Goal: Task Accomplishment & Management: Manage account settings

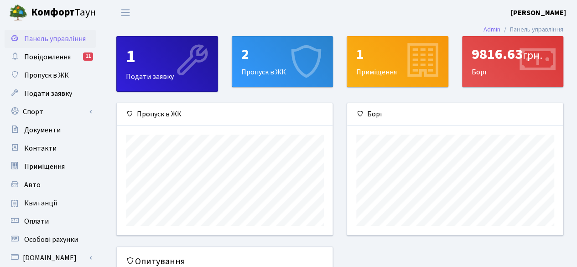
click at [266, 59] on div "2" at bounding box center [282, 54] width 83 height 17
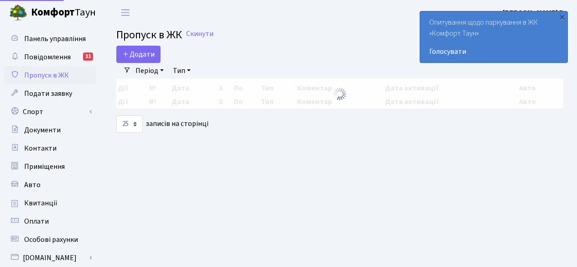
select select "25"
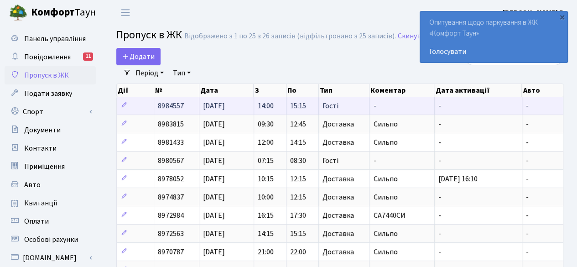
click at [359, 99] on td "Гості" at bounding box center [344, 106] width 51 height 18
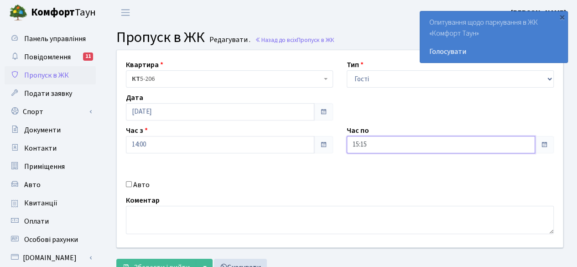
click at [429, 140] on input "15:15" at bounding box center [441, 144] width 188 height 17
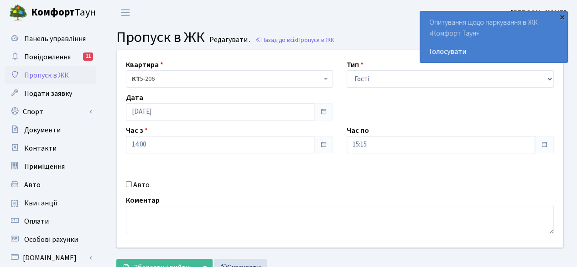
click at [564, 14] on div "×" at bounding box center [561, 16] width 9 height 9
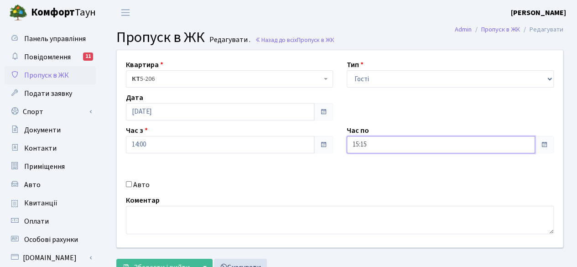
click at [432, 142] on input "15:15" at bounding box center [441, 144] width 188 height 17
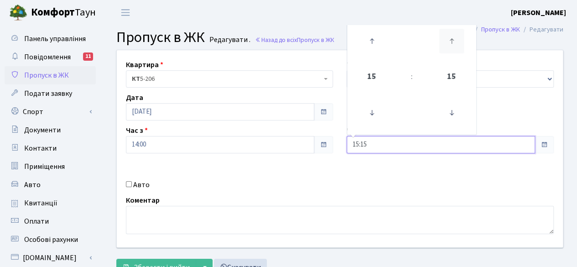
click at [452, 40] on icon at bounding box center [451, 41] width 25 height 25
type input "15:45"
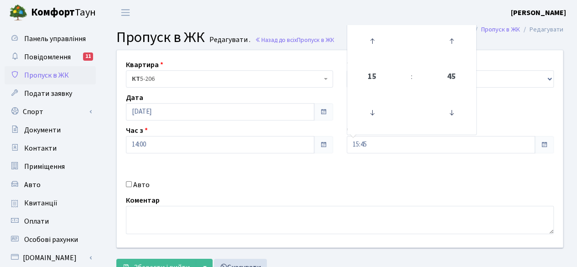
click at [435, 192] on div "Квартира <b>КТ</b>&nbsp;&nbsp;&nbsp;&nbsp;5-206 КТ 5-206 Тип - Доставка Таксі Г…" at bounding box center [340, 148] width 460 height 197
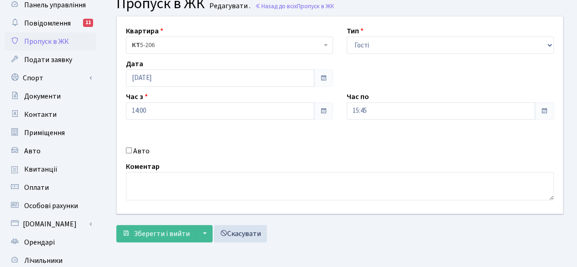
scroll to position [91, 0]
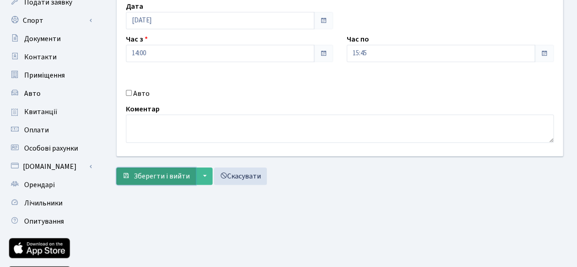
click at [166, 176] on span "Зберегти і вийти" at bounding box center [162, 176] width 56 height 10
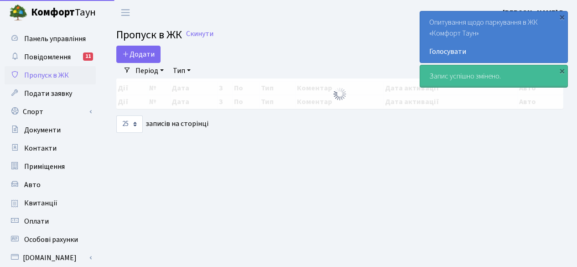
select select "25"
